Goal: Task Accomplishment & Management: Use online tool/utility

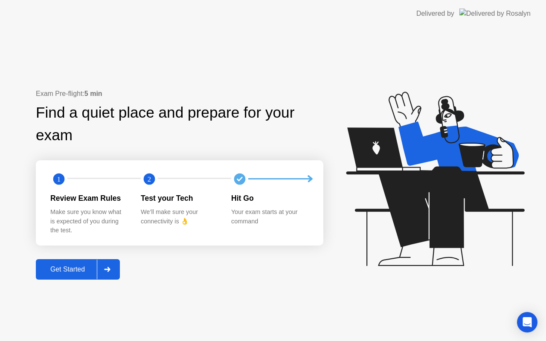
click at [83, 270] on div "Get Started" at bounding box center [67, 270] width 58 height 8
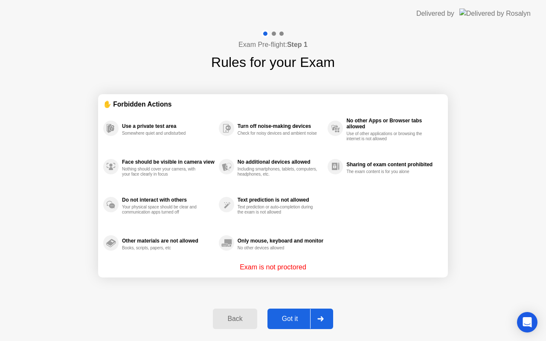
click at [300, 318] on div "Got it" at bounding box center [290, 319] width 40 height 8
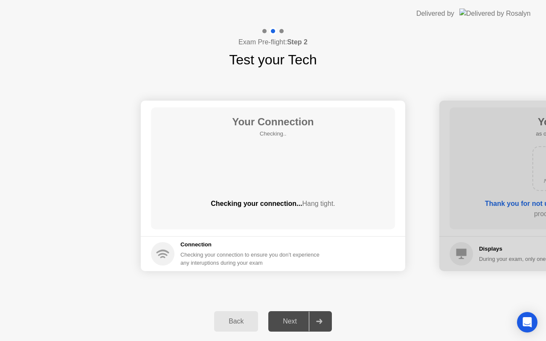
click at [300, 318] on div "Next" at bounding box center [290, 322] width 38 height 8
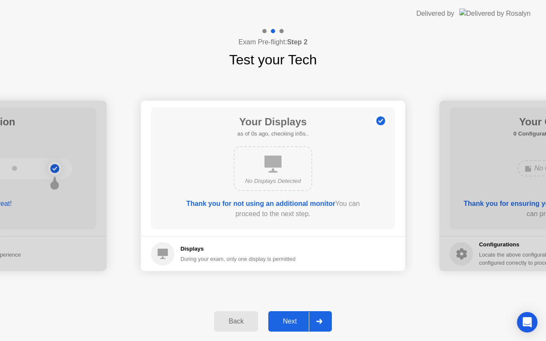
click at [300, 318] on div "Next" at bounding box center [290, 322] width 38 height 8
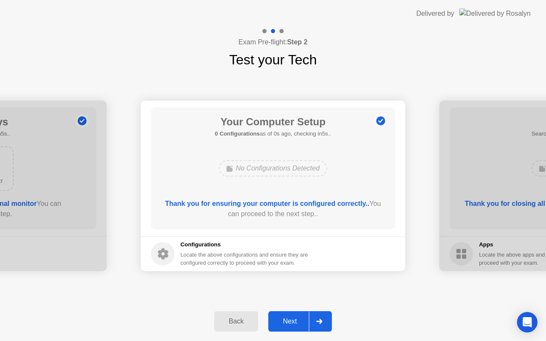
click at [300, 318] on div "Next" at bounding box center [290, 322] width 38 height 8
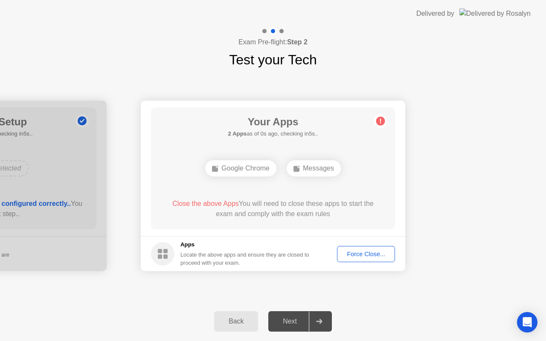
click at [362, 258] on div "Force Close..." at bounding box center [366, 254] width 52 height 7
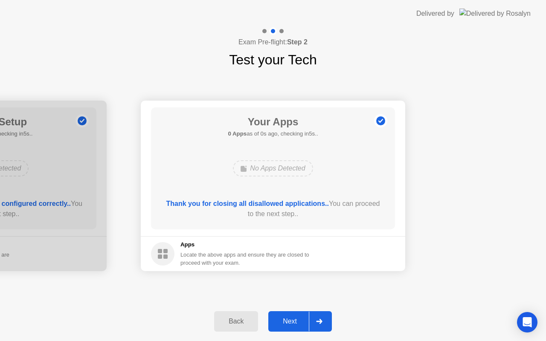
click at [296, 324] on div "Next" at bounding box center [290, 322] width 38 height 8
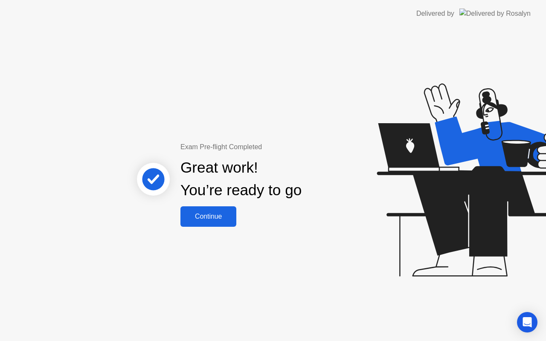
click at [217, 225] on button "Continue" at bounding box center [208, 216] width 56 height 20
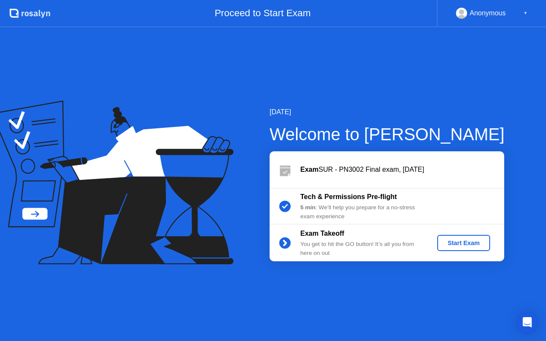
click at [460, 247] on div "Start Exam" at bounding box center [464, 243] width 46 height 7
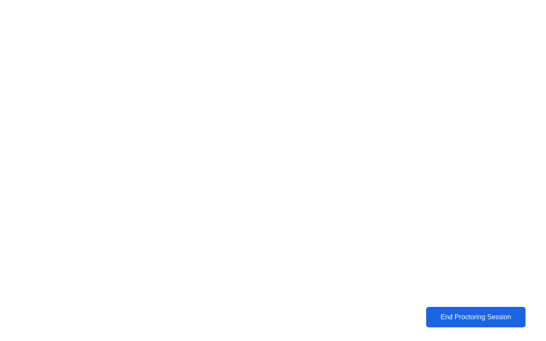
click at [485, 314] on div "End Proctoring Session" at bounding box center [476, 317] width 95 height 8
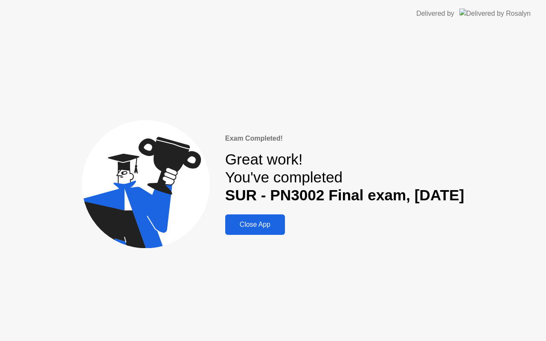
click at [228, 226] on div "Close App" at bounding box center [255, 225] width 55 height 8
